Goal: Task Accomplishment & Management: Use online tool/utility

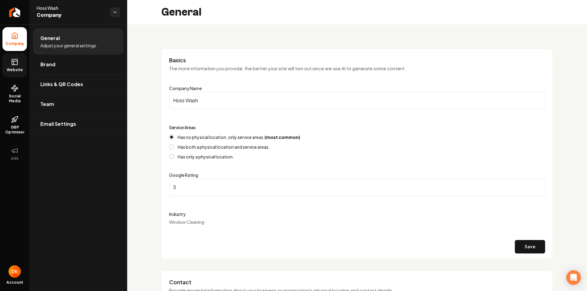
click at [22, 73] on link "Website" at bounding box center [14, 66] width 24 height 24
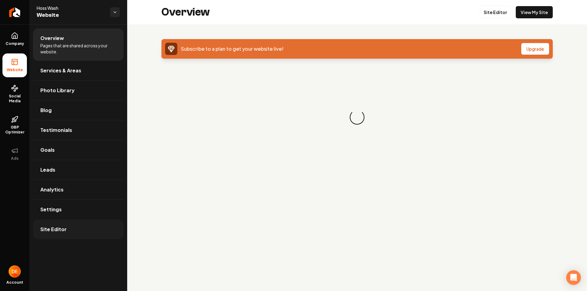
click at [63, 233] on span "Site Editor" at bounding box center [53, 229] width 26 height 7
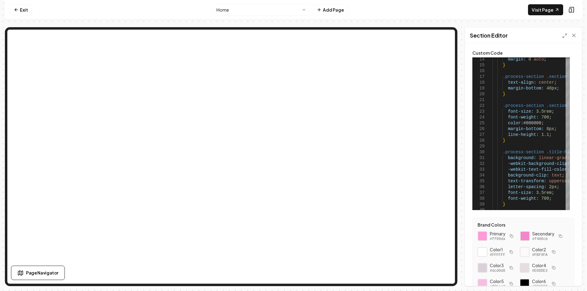
scroll to position [46, 0]
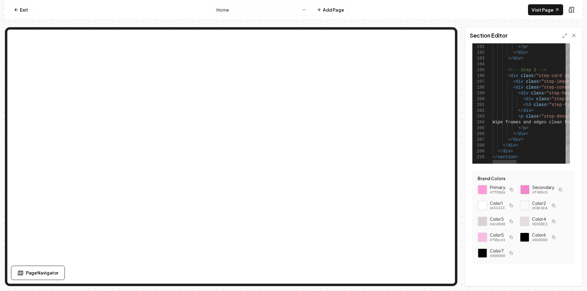
click at [566, 164] on div at bounding box center [568, 154] width 4 height 19
click at [494, 160] on div at bounding box center [505, 162] width 24 height 4
click at [507, 160] on div at bounding box center [507, 162] width 24 height 4
